Goal: Task Accomplishment & Management: Manage account settings

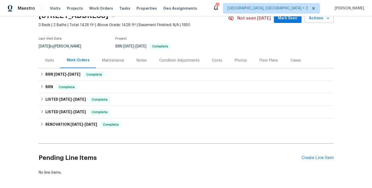
scroll to position [27, 0]
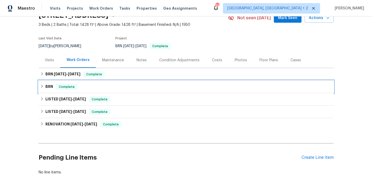
click at [94, 88] on div "BRN Complete" at bounding box center [186, 87] width 292 height 6
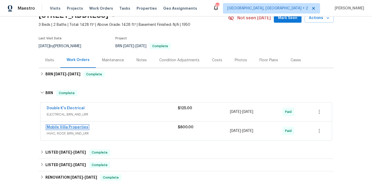
click at [71, 128] on link "Mobile Villa Properties" at bounding box center [67, 127] width 41 height 4
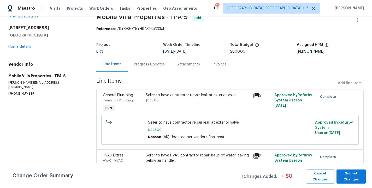
scroll to position [8, 0]
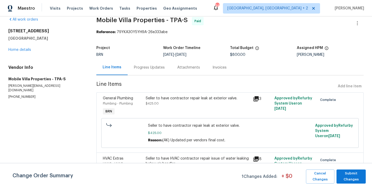
click at [148, 69] on div "Progress Updates" at bounding box center [149, 67] width 31 height 5
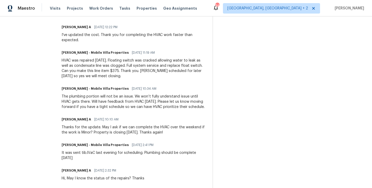
scroll to position [206, 0]
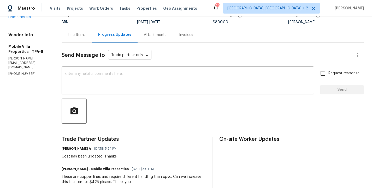
click at [77, 28] on div "Line Items" at bounding box center [77, 34] width 30 height 15
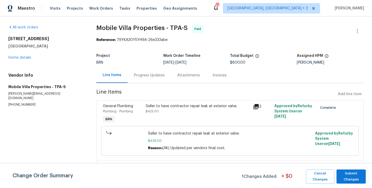
click at [112, 28] on span "Mobile Villa Properties - TPA-S" at bounding box center [141, 28] width 91 height 6
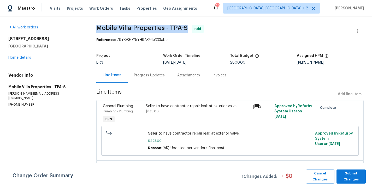
copy span "Mobile Villa Properties - TPA-S"
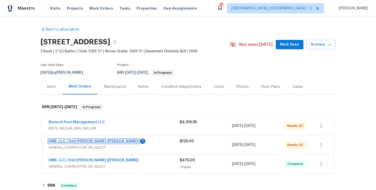
click at [81, 142] on link "DMB, LLC / Dell [PERSON_NAME] ([PERSON_NAME])" at bounding box center [94, 142] width 90 height 4
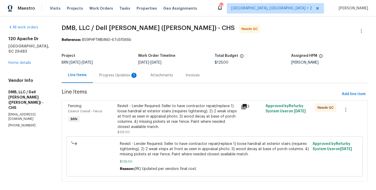
click at [120, 127] on div "Revisit - Lender Required: Seller to have contractor repair/replace 1) loose ha…" at bounding box center [177, 117] width 120 height 26
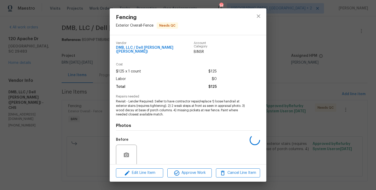
scroll to position [37, 0]
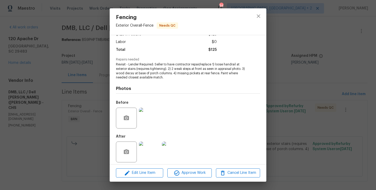
click at [149, 118] on img at bounding box center [149, 118] width 21 height 21
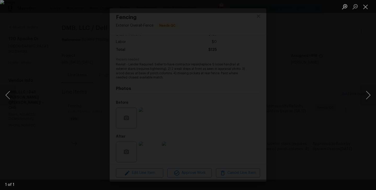
click at [61, 106] on img "Lightbox" at bounding box center [188, 95] width 376 height 190
click at [58, 119] on img "Lightbox" at bounding box center [188, 95] width 376 height 190
click at [49, 137] on div "Lightbox" at bounding box center [188, 95] width 376 height 190
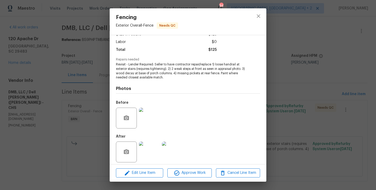
click at [150, 147] on img at bounding box center [149, 152] width 21 height 21
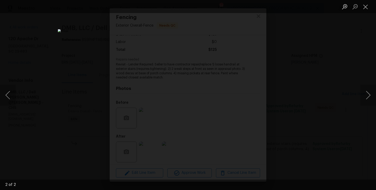
click at [192, 121] on img "Lightbox" at bounding box center [188, 95] width 260 height 132
click at [83, 83] on div "Lightbox" at bounding box center [188, 95] width 376 height 190
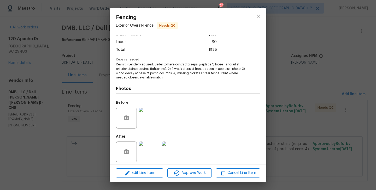
click at [108, 89] on div "Fencing Exterior Overall - Fence Needs QC Vendor DMB, LLC / [PERSON_NAME] ([PER…" at bounding box center [188, 95] width 376 height 190
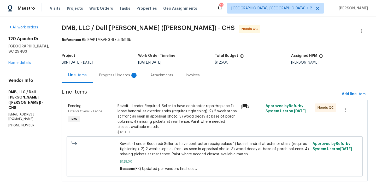
click at [118, 80] on div "Progress Updates 1" at bounding box center [118, 75] width 51 height 15
click at [93, 80] on div "Line Items" at bounding box center [77, 75] width 31 height 15
click at [118, 81] on div "Progress Updates 1" at bounding box center [118, 75] width 51 height 15
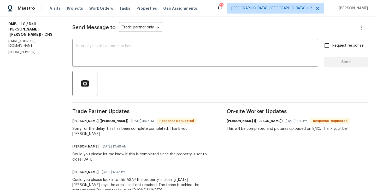
scroll to position [69, 0]
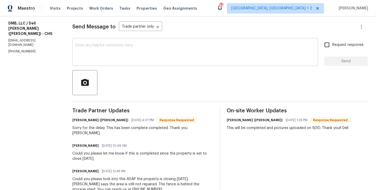
click at [124, 58] on textarea at bounding box center [194, 53] width 239 height 18
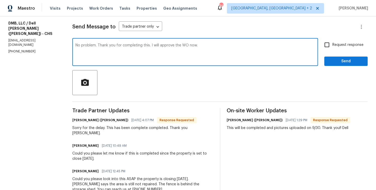
type textarea "No problem. Thank you for completing this. I will approve the WO now."
click at [325, 50] on input "Request response" at bounding box center [326, 44] width 11 height 11
checkbox input "true"
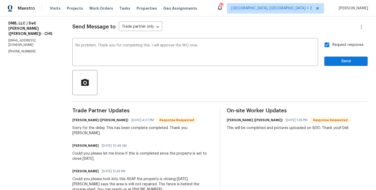
click at [348, 67] on div "Send Message to Trade partner only Trade partner only ​ No problem. Thank you f…" at bounding box center [219, 110] width 295 height 193
click at [348, 59] on span "Send" at bounding box center [345, 61] width 35 height 7
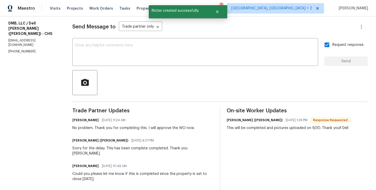
scroll to position [32, 0]
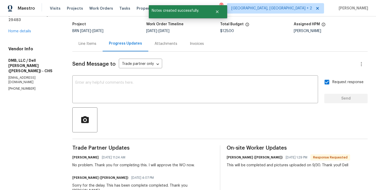
click at [93, 53] on div "Send Message to Trade partner only Trade partner only ​ x ​ Request response Se…" at bounding box center [219, 158] width 295 height 213
click at [88, 49] on div "Line Items" at bounding box center [87, 43] width 30 height 15
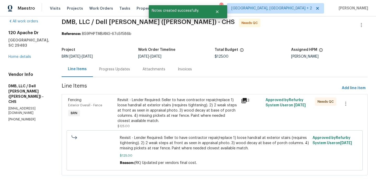
click at [106, 116] on div "Fencing Exterior Overall - Fence BRN" at bounding box center [91, 113] width 49 height 34
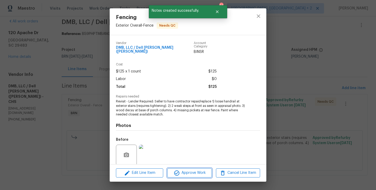
click at [190, 171] on span "Approve Work" at bounding box center [189, 173] width 41 height 7
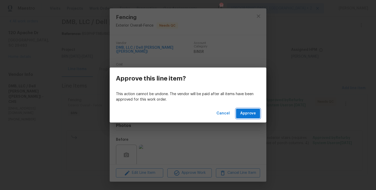
click at [250, 113] on span "Approve" at bounding box center [248, 113] width 16 height 7
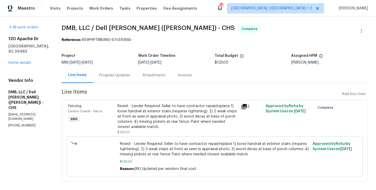
click at [111, 76] on div "Progress Updates" at bounding box center [114, 75] width 31 height 5
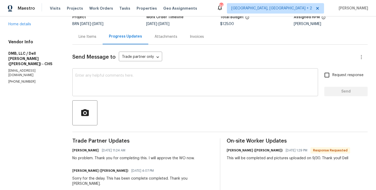
scroll to position [39, 0]
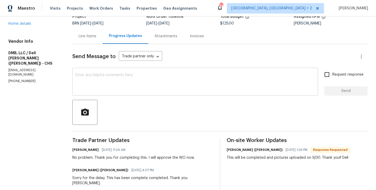
click at [152, 83] on textarea at bounding box center [194, 82] width 239 height 18
paste textarea "WO is approved. Please upload the invoice under the invoice section. Thanks!"
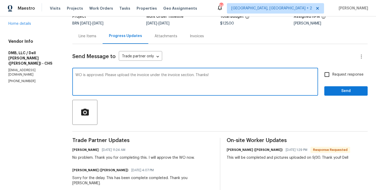
type textarea "WO is approved. Please upload the invoice under the invoice section. Thanks!"
click at [328, 77] on input "Request response" at bounding box center [326, 74] width 11 height 11
checkbox input "true"
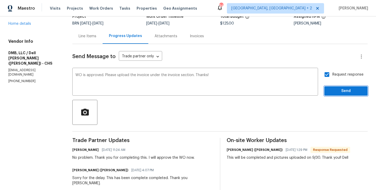
click at [342, 88] on span "Send" at bounding box center [345, 91] width 35 height 7
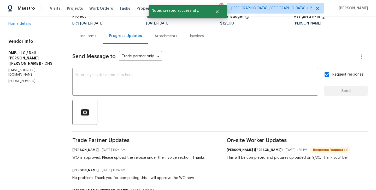
click at [14, 50] on h5 "DMB, LLC / Dell [PERSON_NAME] ([PERSON_NAME]) - CHS" at bounding box center [33, 58] width 51 height 16
copy h5 "DMB, LLC / Dell [PERSON_NAME] ([PERSON_NAME]) - CHS"
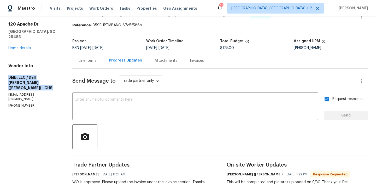
scroll to position [0, 0]
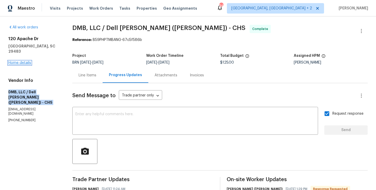
click at [19, 61] on link "Home details" at bounding box center [19, 63] width 23 height 4
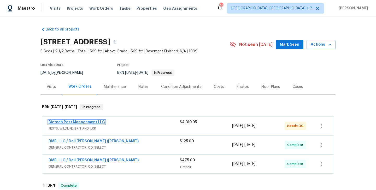
click at [77, 121] on link "Biotech Pest Management LLC" at bounding box center [77, 123] width 56 height 4
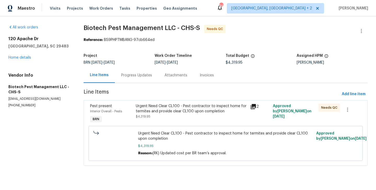
click at [135, 80] on div "Progress Updates" at bounding box center [136, 75] width 43 height 15
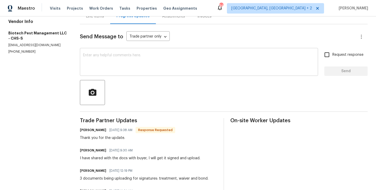
scroll to position [60, 0]
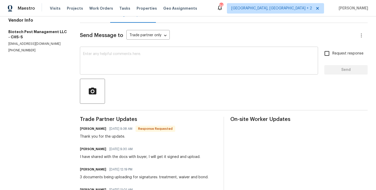
click at [127, 60] on textarea at bounding box center [199, 61] width 232 height 18
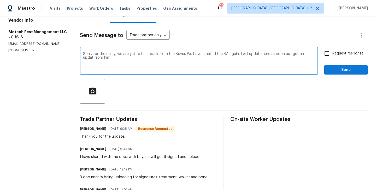
click at [311, 52] on textarea "Sorry for the delay, we are yet to hear back from the Buyer. We have emailed th…" at bounding box center [199, 61] width 232 height 18
type textarea "Sorry for the delay, we are yet to hear back from the Buyer. We have emailed th…"
click at [331, 53] on input "Request response" at bounding box center [326, 53] width 11 height 11
checkbox input "true"
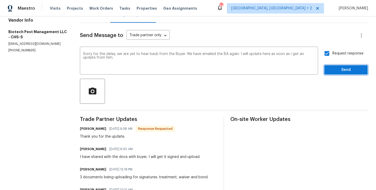
click at [362, 74] on button "Send" at bounding box center [345, 70] width 43 height 10
